Goal: Task Accomplishment & Management: Manage account settings

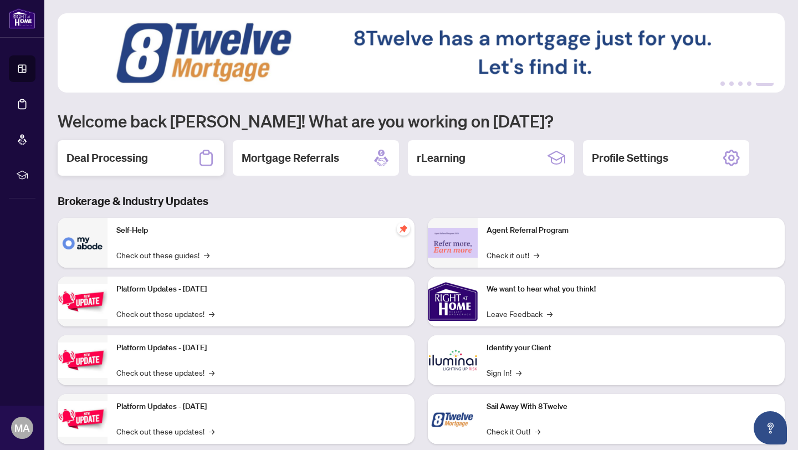
click at [151, 166] on div "Deal Processing" at bounding box center [141, 157] width 166 height 35
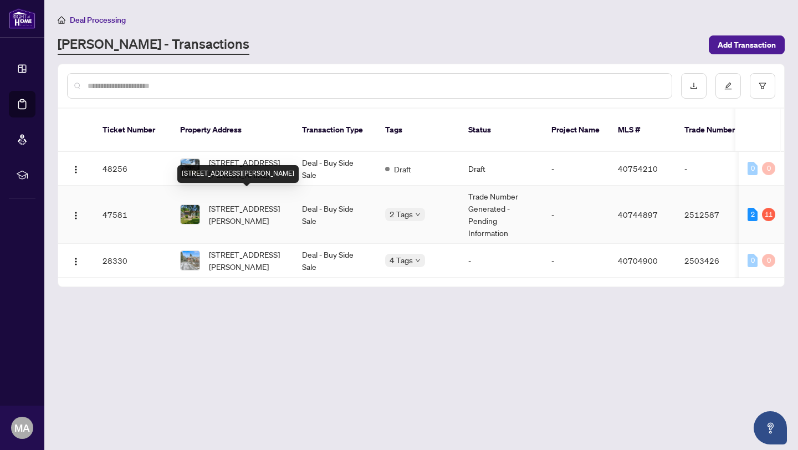
click at [272, 202] on span "[STREET_ADDRESS][PERSON_NAME]" at bounding box center [246, 214] width 75 height 24
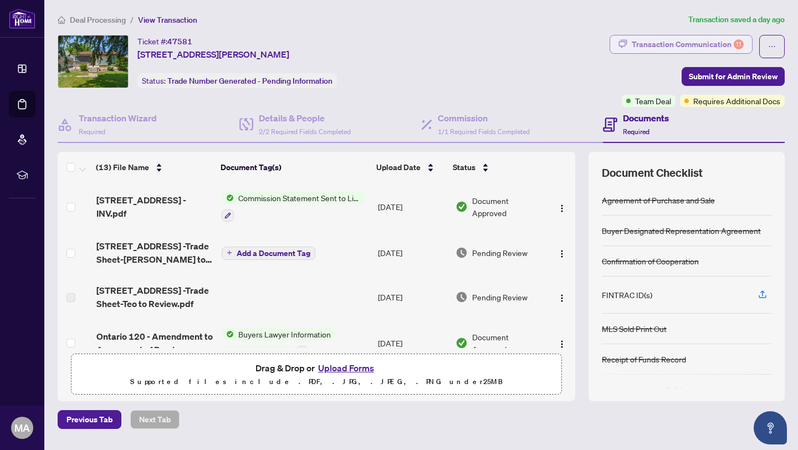
click at [707, 44] on div "Transaction Communication 11" at bounding box center [688, 44] width 112 height 18
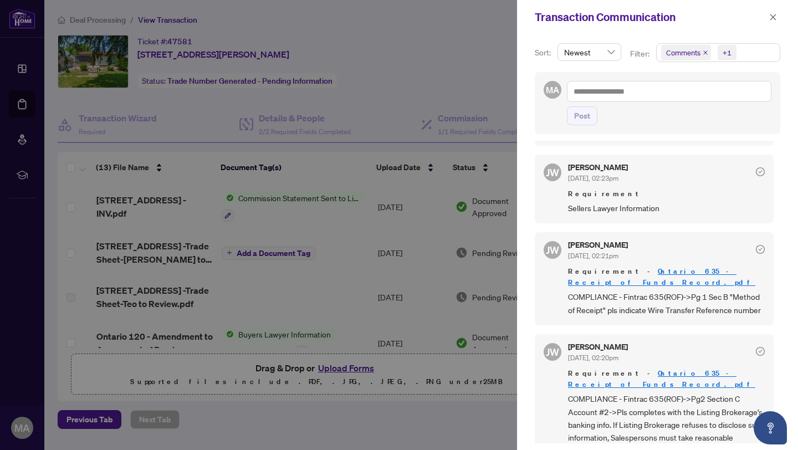
scroll to position [421, 0]
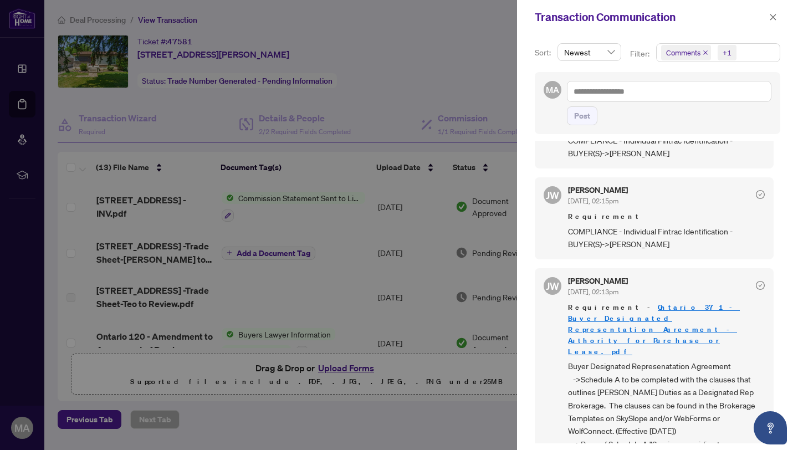
click at [705, 54] on icon "close" at bounding box center [706, 53] width 6 height 6
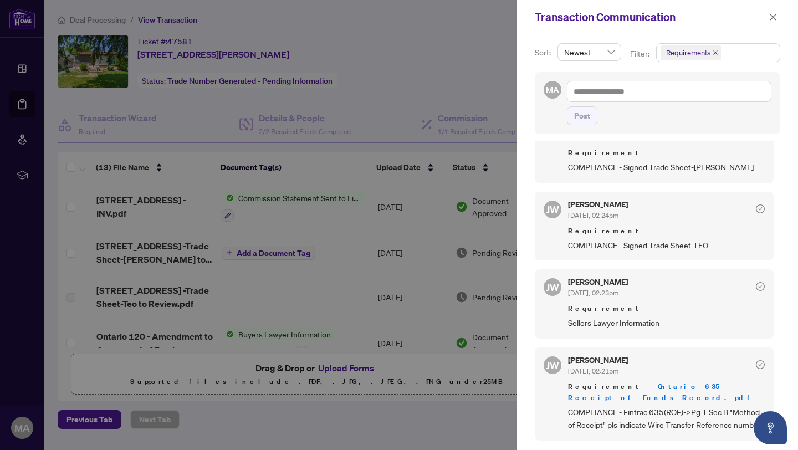
scroll to position [0, 0]
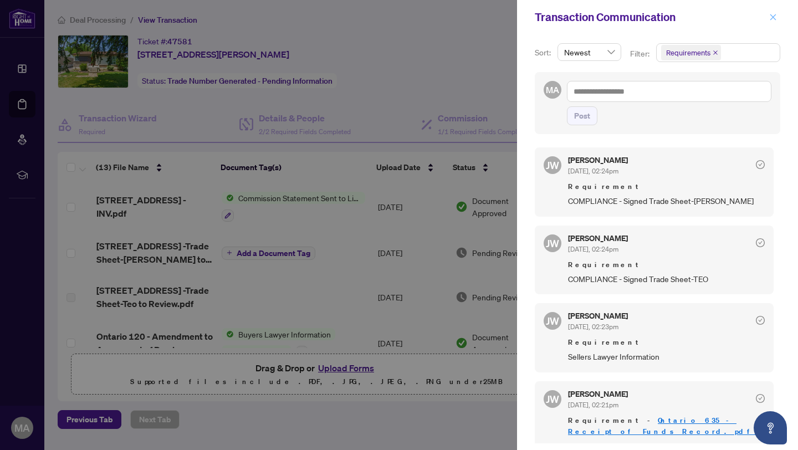
click at [772, 19] on icon "close" at bounding box center [774, 17] width 8 height 8
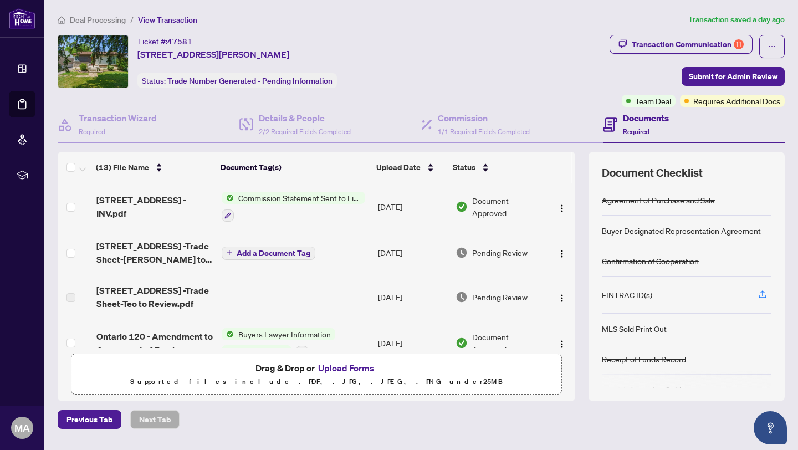
click at [653, 298] on div "FINTRAC ID(s)" at bounding box center [687, 295] width 170 height 37
click at [631, 286] on div "FINTRAC ID(s)" at bounding box center [687, 295] width 170 height 37
click at [762, 291] on icon "button" at bounding box center [763, 294] width 4 height 6
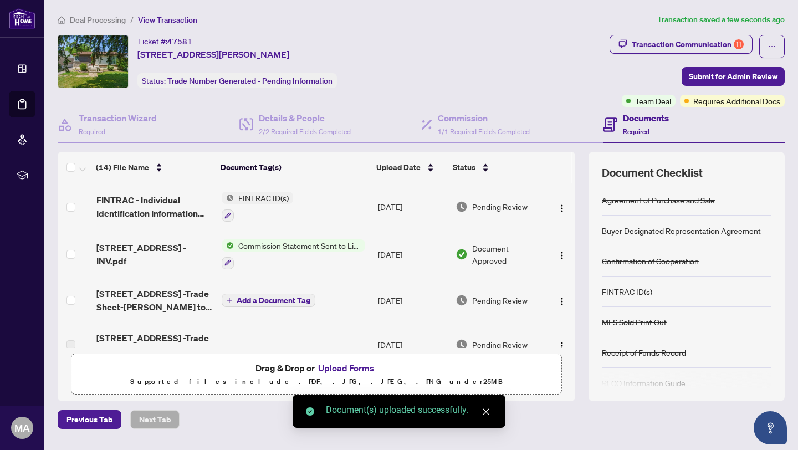
click at [359, 364] on button "Upload Forms" at bounding box center [346, 368] width 63 height 14
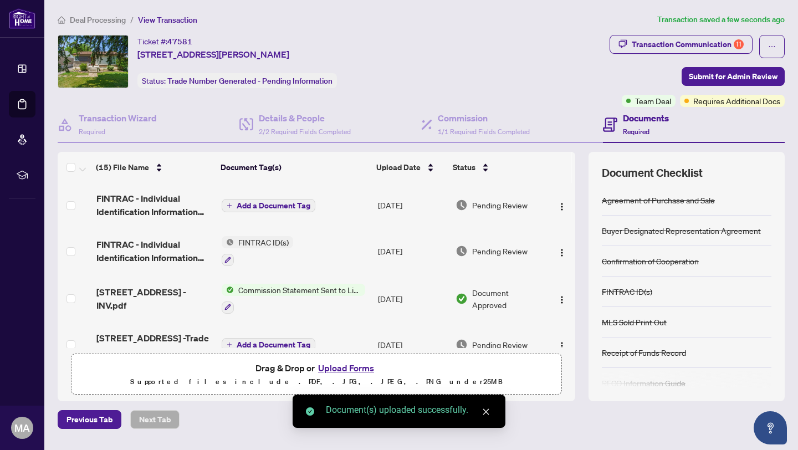
click at [350, 368] on button "Upload Forms" at bounding box center [346, 368] width 63 height 14
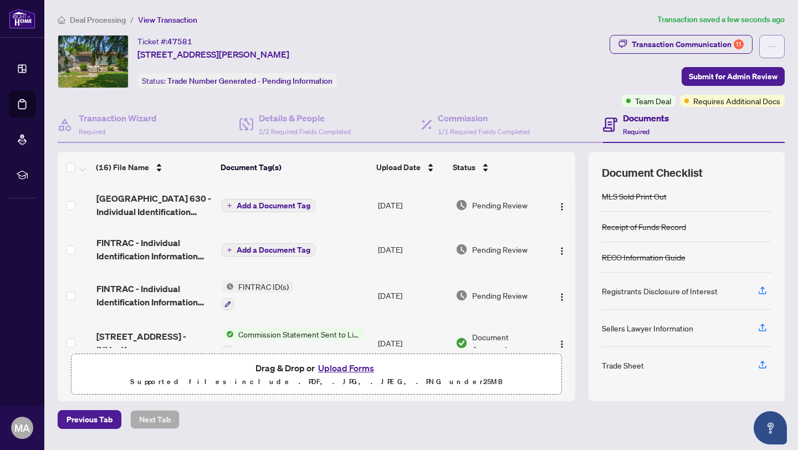
click at [770, 44] on icon "ellipsis" at bounding box center [773, 47] width 8 height 8
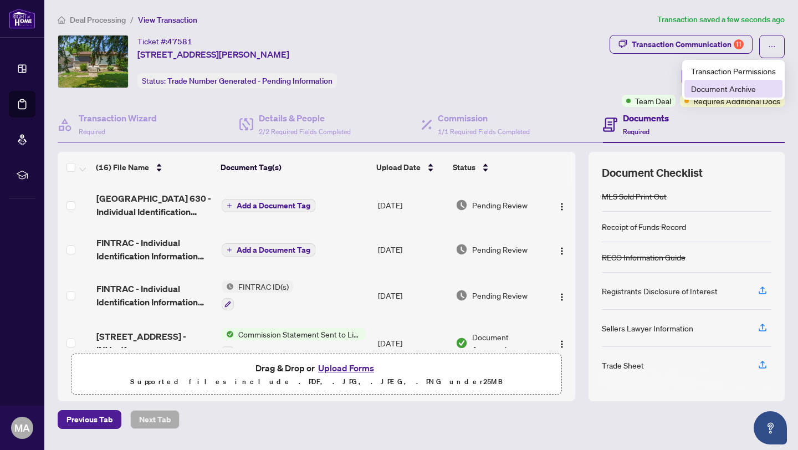
click at [734, 87] on span "Document Archive" at bounding box center [733, 89] width 85 height 12
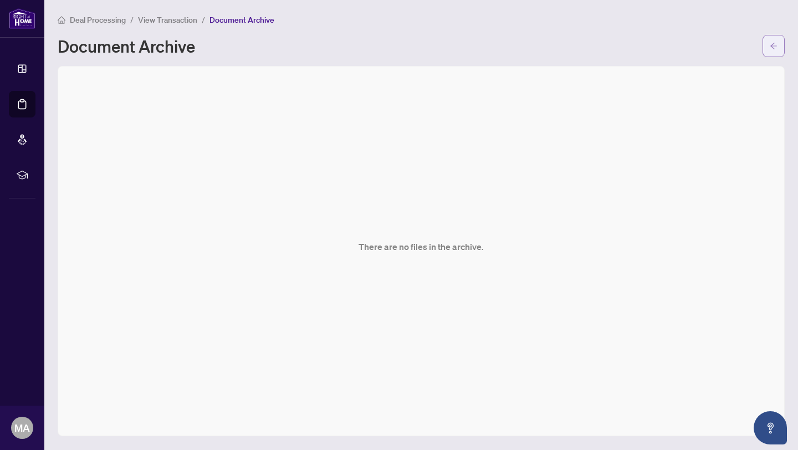
click at [772, 49] on span "button" at bounding box center [774, 46] width 8 height 18
